Goal: Transaction & Acquisition: Purchase product/service

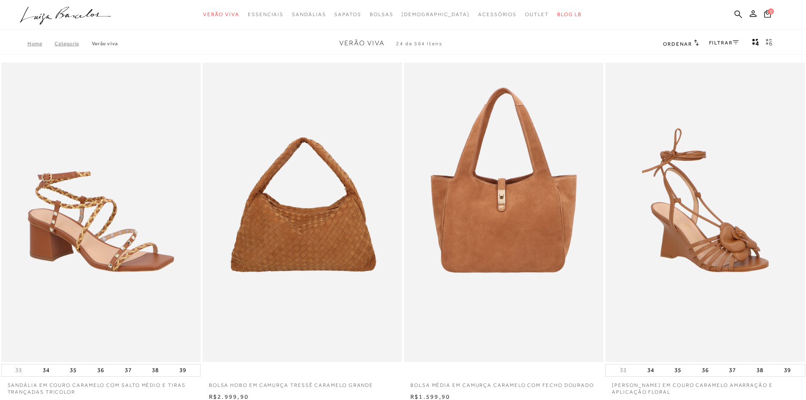
click at [721, 50] on div "Home Categoria Verão Viva Verão Viva 24 de 564 itens Ordenar Ordenar por Padrão…" at bounding box center [403, 44] width 806 height 22
click at [720, 44] on link "FILTRAR" at bounding box center [724, 43] width 30 height 6
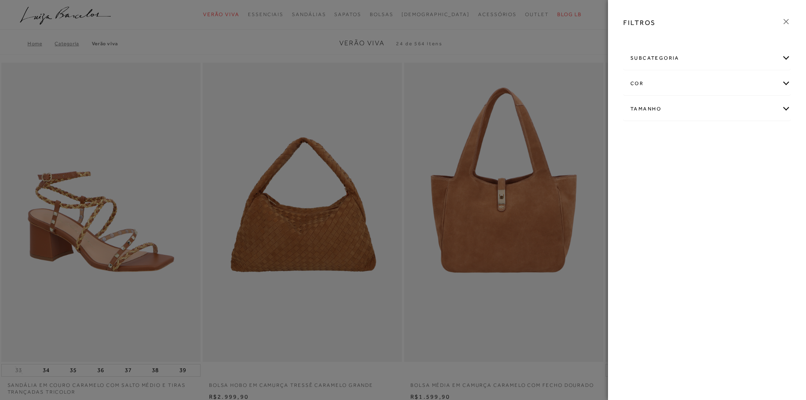
click at [788, 59] on div "subcategoria" at bounding box center [707, 58] width 167 height 22
click at [786, 55] on div "subcategoria" at bounding box center [707, 58] width 167 height 22
click at [784, 21] on icon at bounding box center [786, 21] width 9 height 9
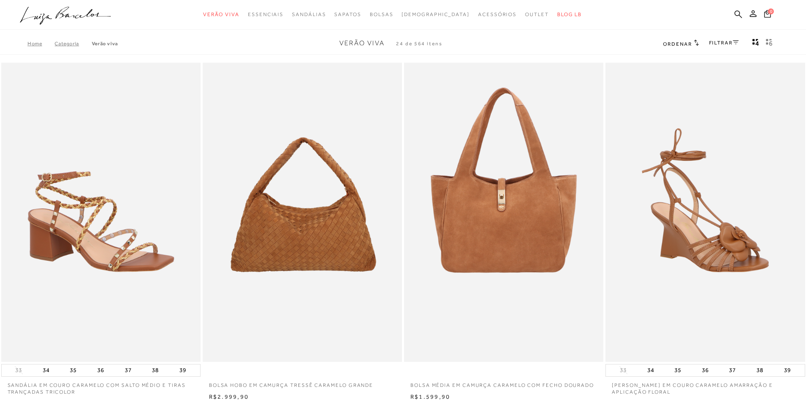
click at [732, 42] on link "FILTRAR" at bounding box center [724, 43] width 30 height 6
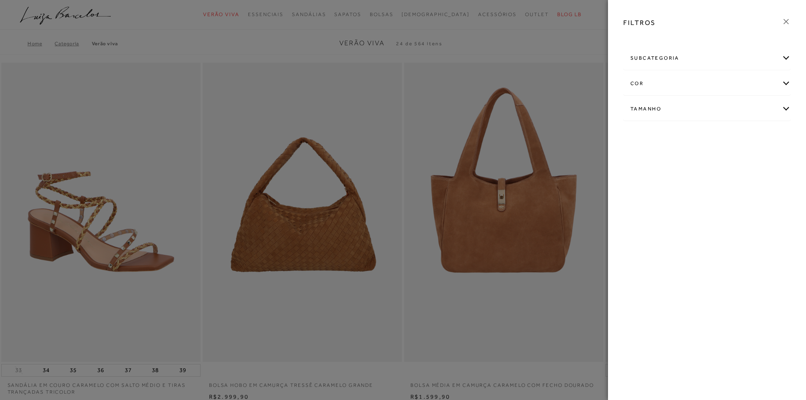
click at [786, 56] on div "subcategoria" at bounding box center [707, 58] width 167 height 22
click at [787, 22] on icon at bounding box center [786, 21] width 9 height 9
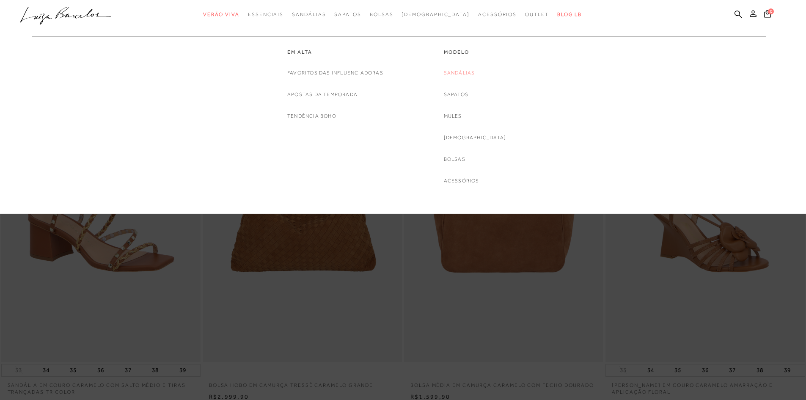
click at [462, 72] on link "Sandálias" at bounding box center [459, 73] width 31 height 9
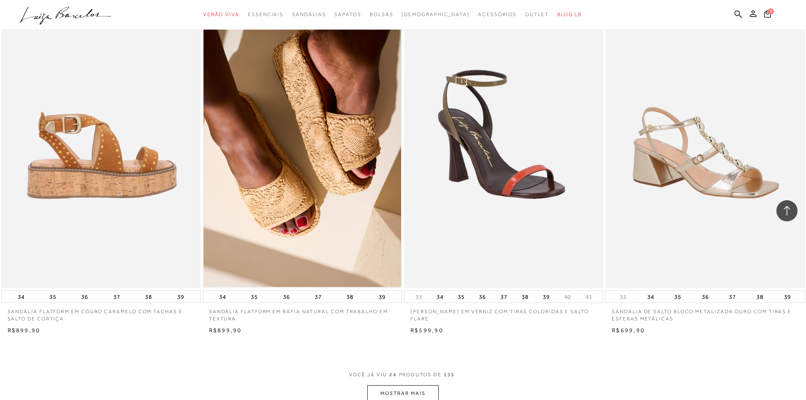
scroll to position [1862, 0]
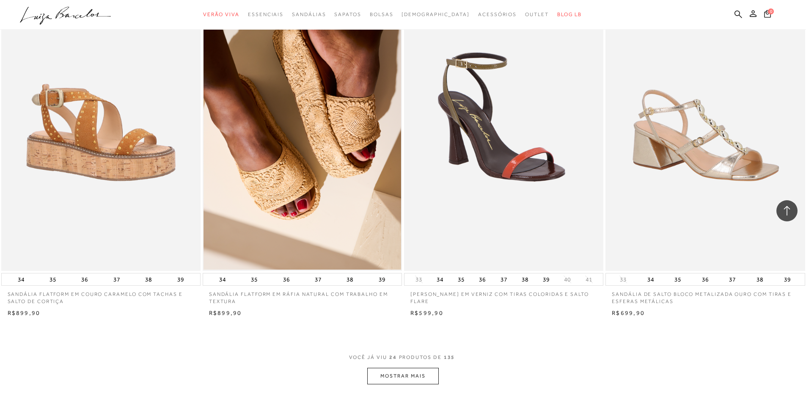
click at [383, 375] on button "MOSTRAR MAIS" at bounding box center [402, 376] width 71 height 17
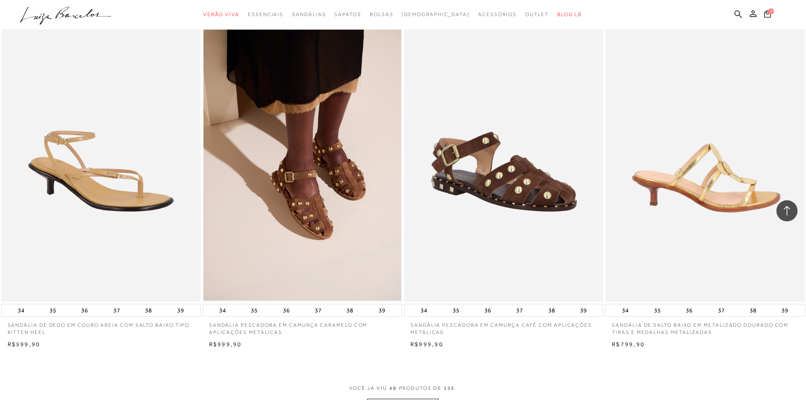
scroll to position [4020, 0]
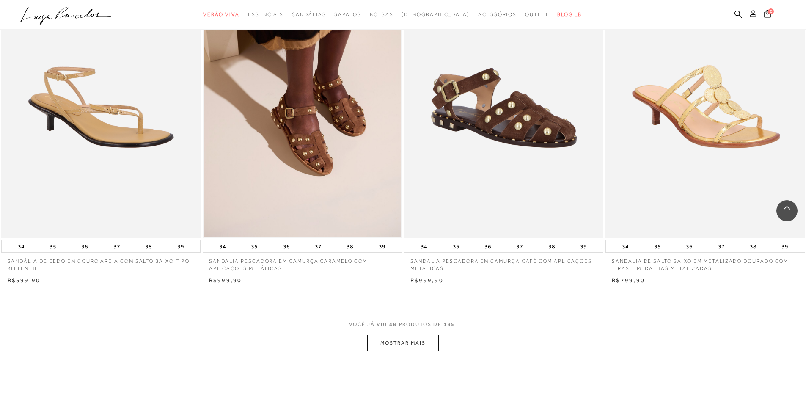
click at [392, 342] on button "MOSTRAR MAIS" at bounding box center [402, 343] width 71 height 17
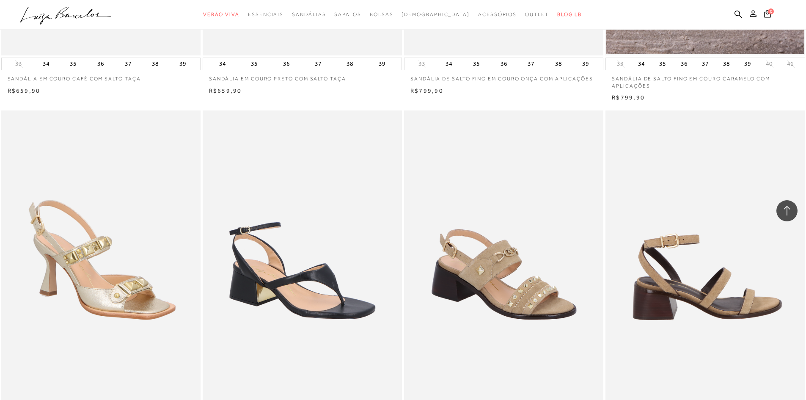
scroll to position [6178, 0]
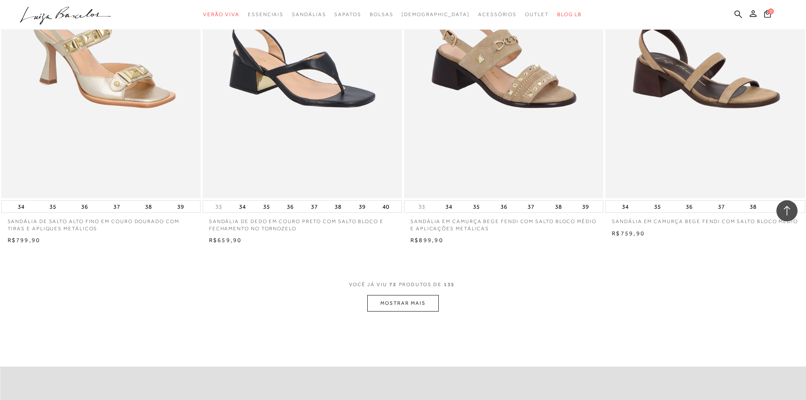
click at [404, 305] on button "MOSTRAR MAIS" at bounding box center [402, 303] width 71 height 17
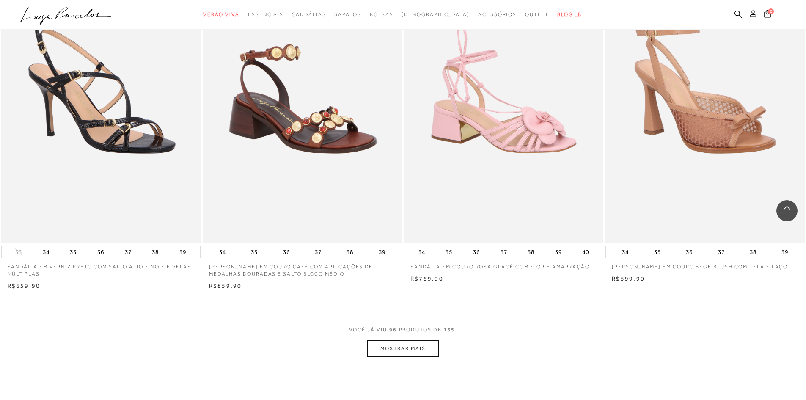
scroll to position [8252, 0]
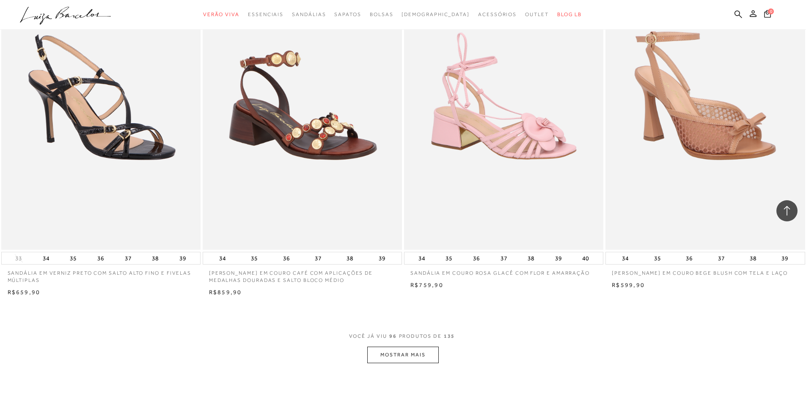
click at [408, 355] on button "MOSTRAR MAIS" at bounding box center [402, 355] width 71 height 17
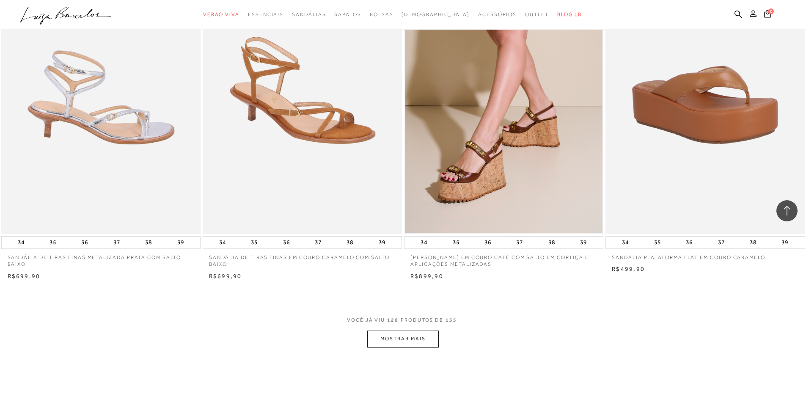
scroll to position [10537, 0]
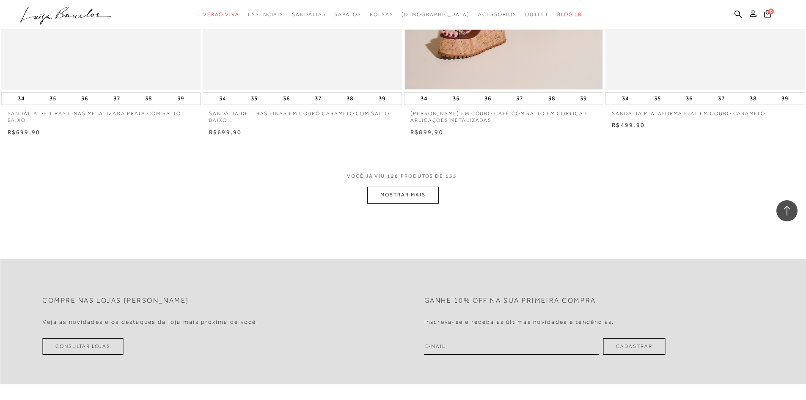
click at [393, 193] on button "MOSTRAR MAIS" at bounding box center [402, 195] width 71 height 17
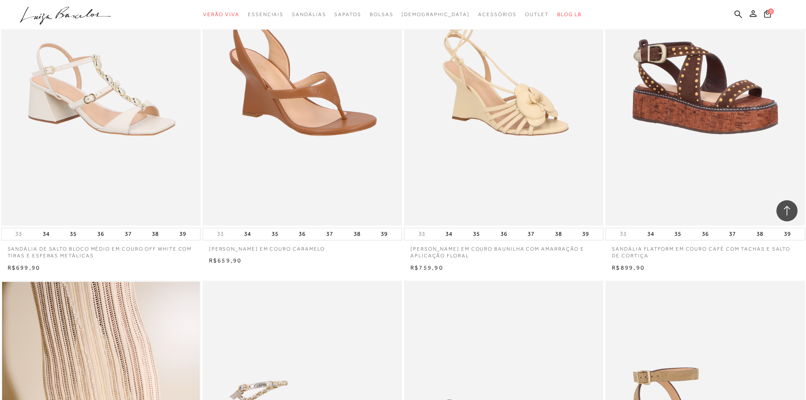
scroll to position [27, 0]
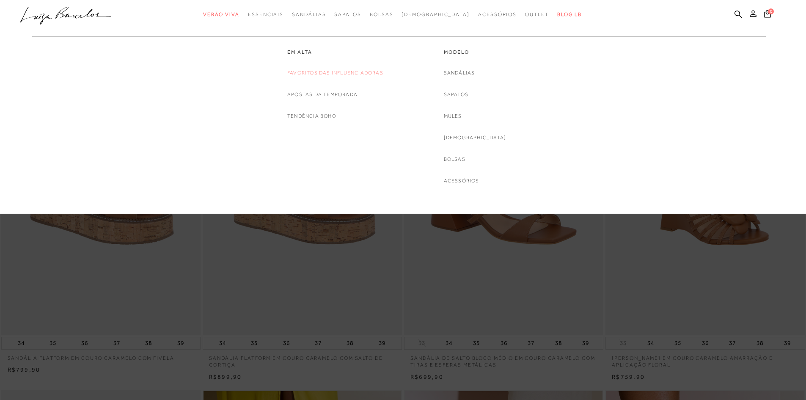
click at [300, 71] on link "Favoritos das Influenciadoras" at bounding box center [335, 73] width 96 height 9
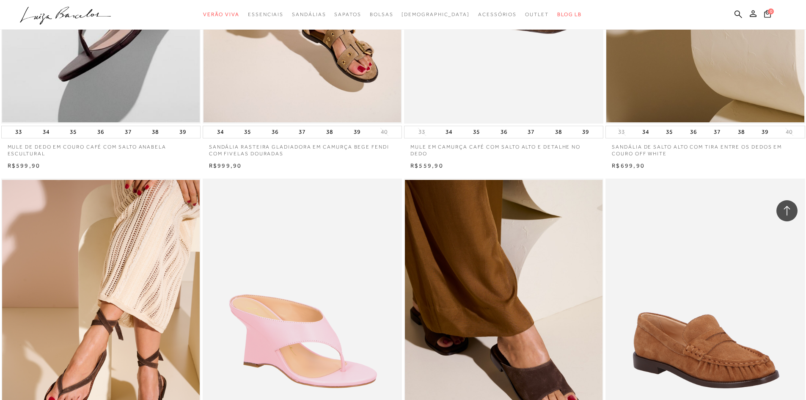
scroll to position [381, 0]
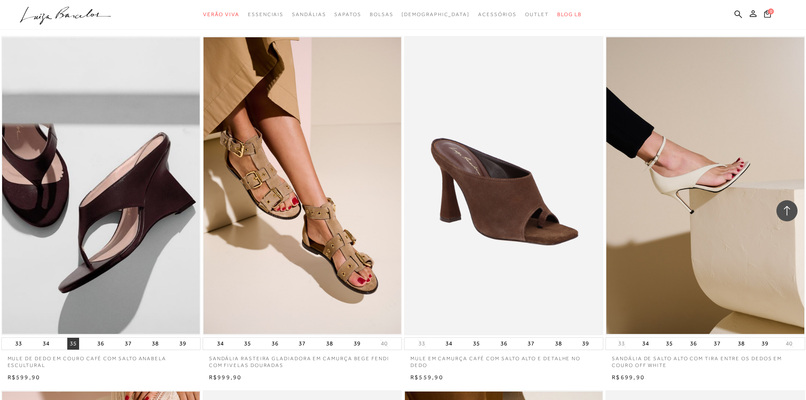
click at [70, 344] on button "35" at bounding box center [73, 344] width 12 height 12
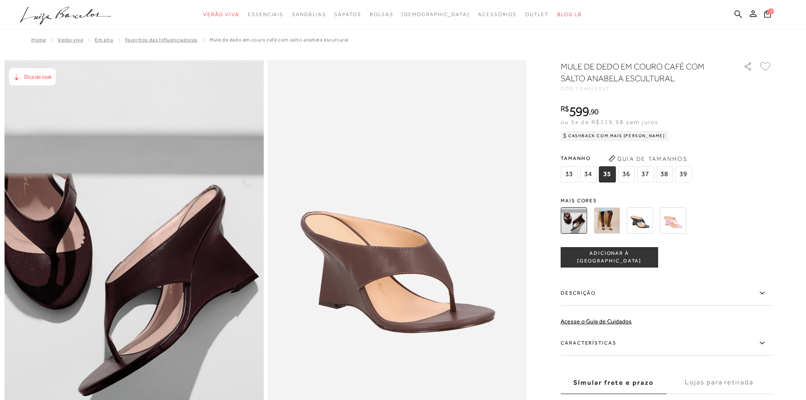
click at [607, 220] on img at bounding box center [607, 220] width 26 height 26
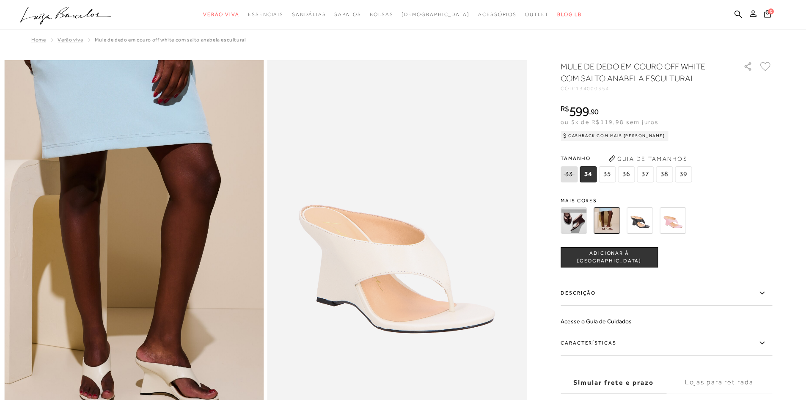
click at [645, 220] on img at bounding box center [640, 220] width 26 height 26
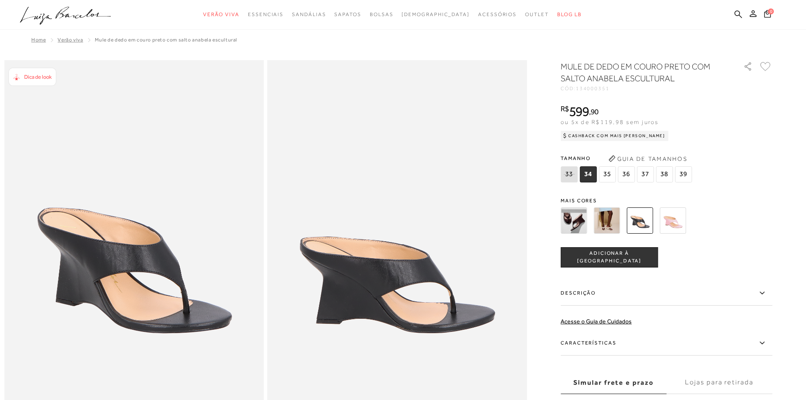
click at [581, 220] on img at bounding box center [574, 220] width 26 height 26
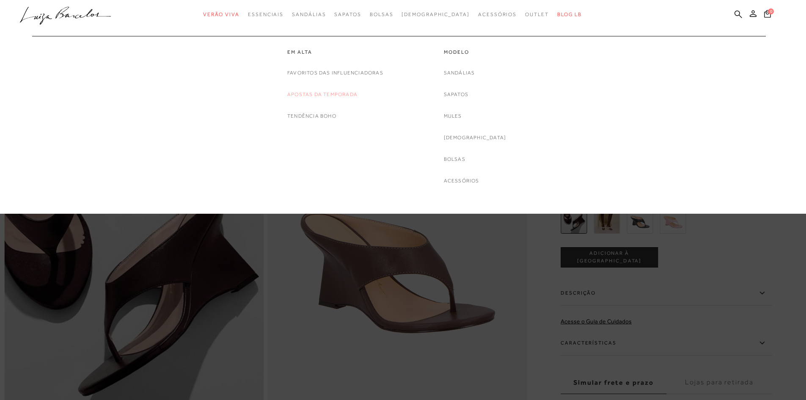
click at [306, 94] on link "Apostas da Temporada" at bounding box center [322, 94] width 70 height 9
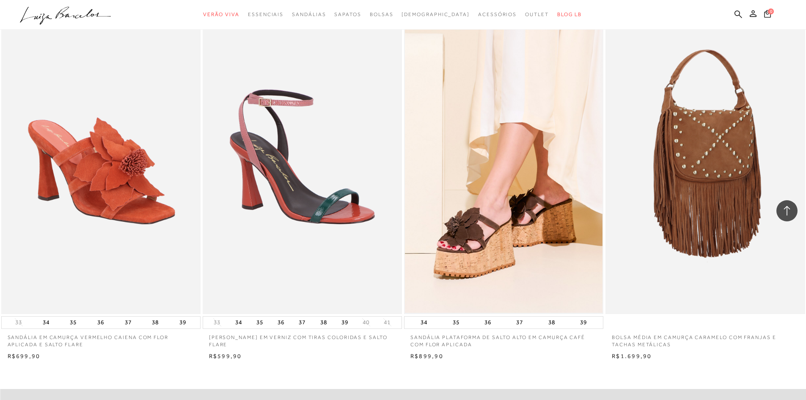
scroll to position [1269, 0]
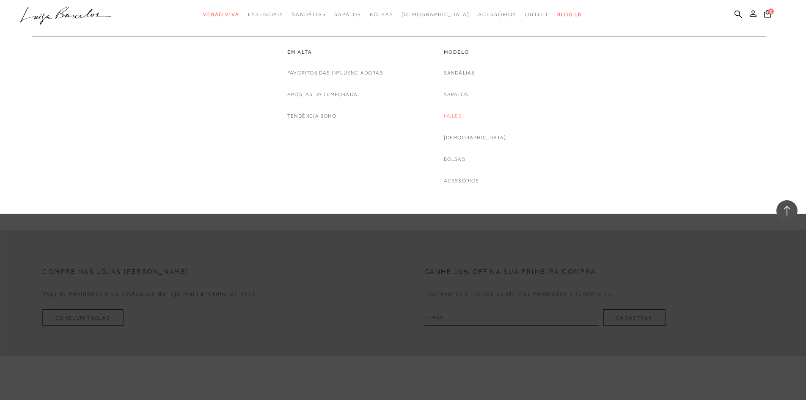
click at [462, 112] on link "Mules" at bounding box center [453, 116] width 18 height 9
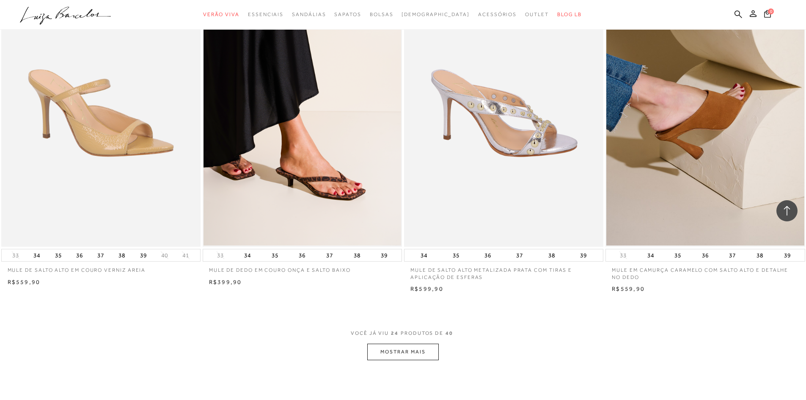
scroll to position [1904, 0]
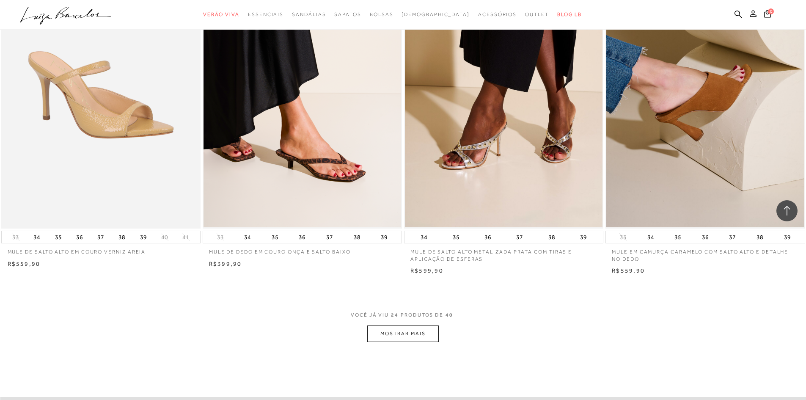
click at [421, 332] on button "MOSTRAR MAIS" at bounding box center [402, 333] width 71 height 17
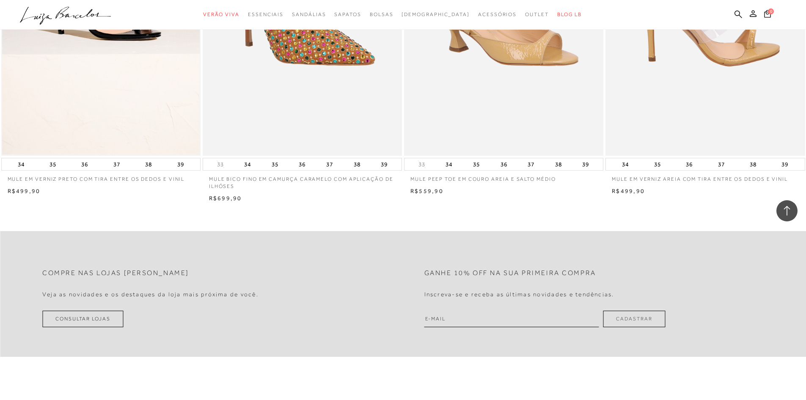
scroll to position [3428, 0]
